Goal: Transaction & Acquisition: Purchase product/service

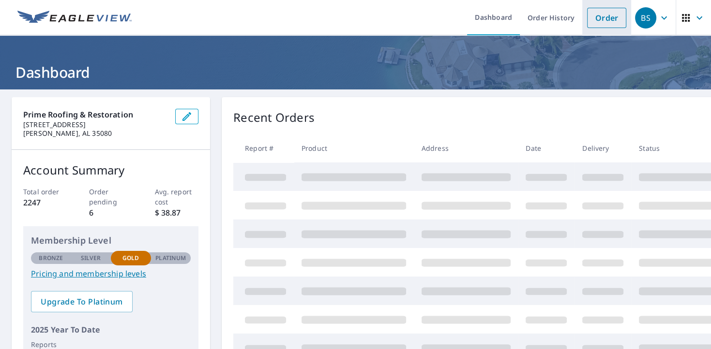
click at [603, 16] on link "Order" at bounding box center [606, 18] width 39 height 20
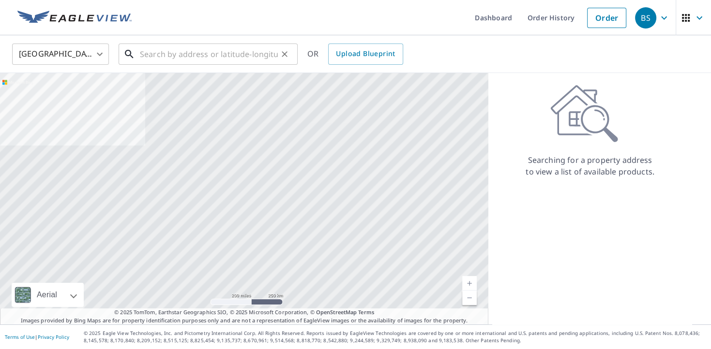
click at [147, 55] on input "text" at bounding box center [209, 54] width 138 height 27
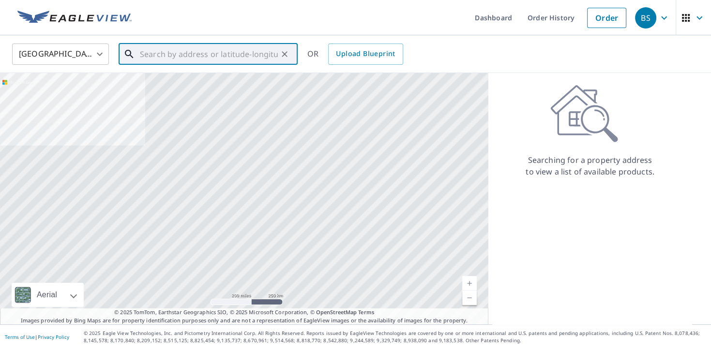
paste input "1565 Haddon Dr"
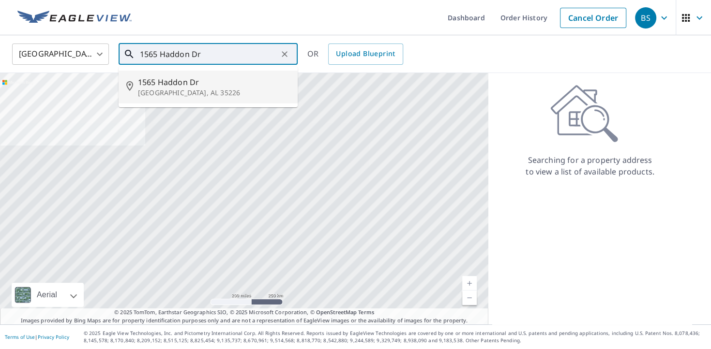
click at [167, 87] on span "1565 Haddon Dr" at bounding box center [214, 82] width 152 height 12
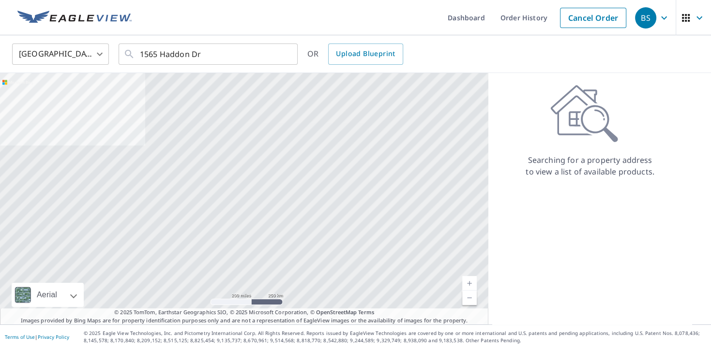
type input "[STREET_ADDRESS][PERSON_NAME]"
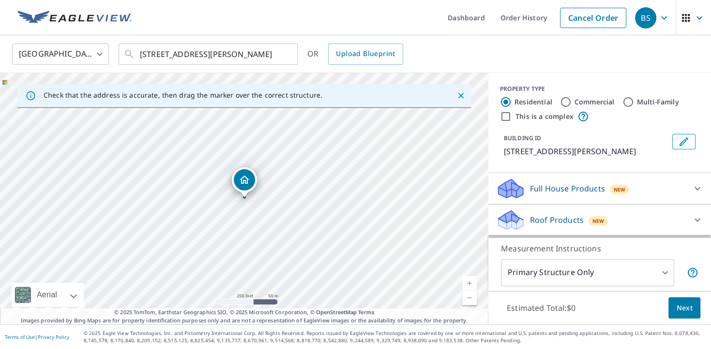
click at [620, 211] on div "Roof Products New" at bounding box center [591, 220] width 190 height 23
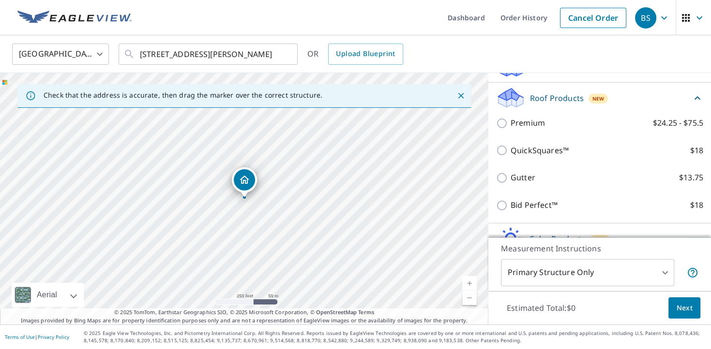
scroll to position [125, 0]
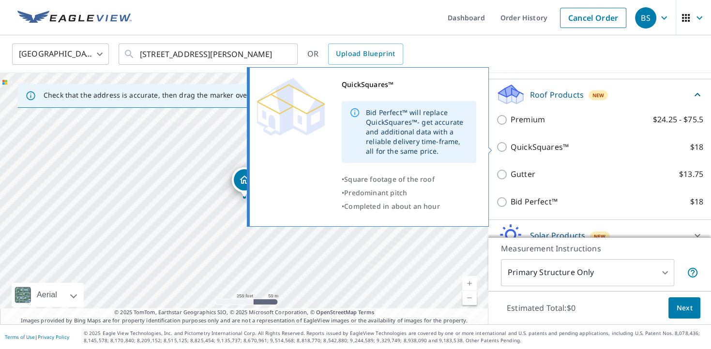
click at [502, 145] on input "QuickSquares™ $18" at bounding box center [503, 147] width 15 height 12
checkbox input "true"
type input "1"
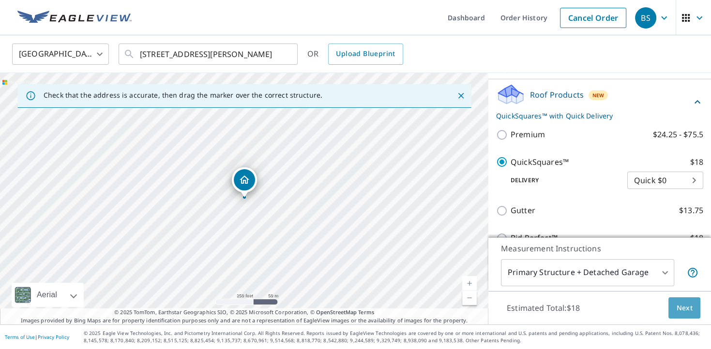
click at [680, 307] on span "Next" at bounding box center [684, 309] width 16 height 12
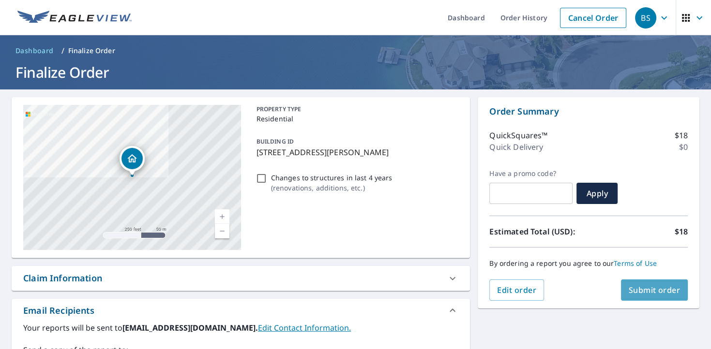
click at [649, 293] on span "Submit order" at bounding box center [655, 290] width 52 height 11
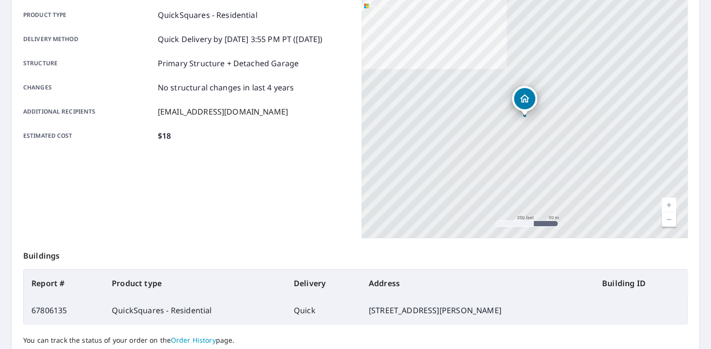
scroll to position [188, 0]
